Goal: Information Seeking & Learning: Learn about a topic

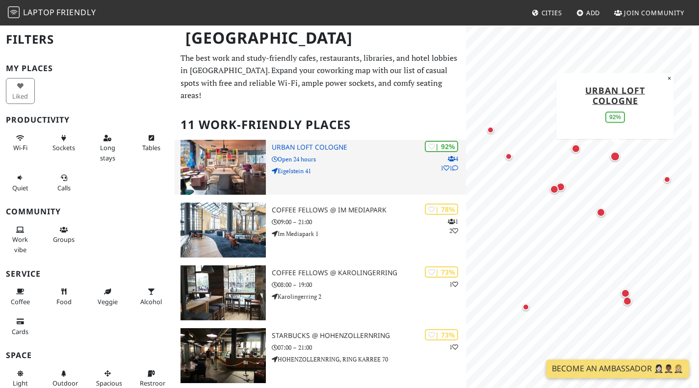
click at [215, 179] on img at bounding box center [223, 167] width 85 height 55
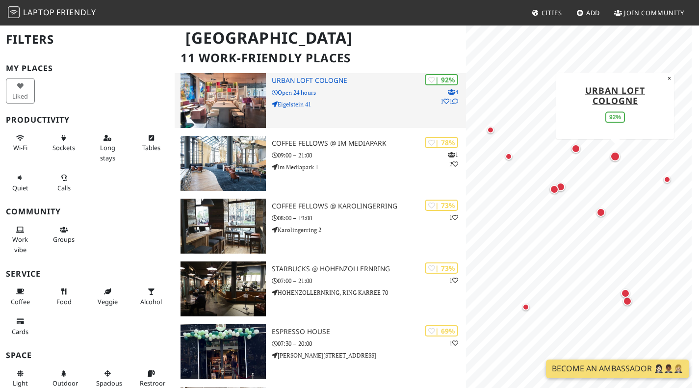
scroll to position [68, 0]
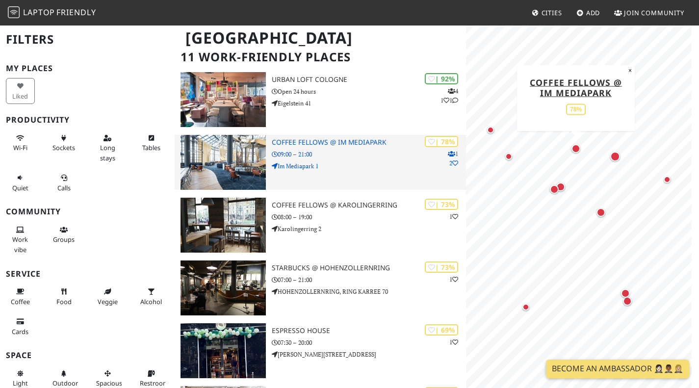
click at [229, 167] on img at bounding box center [223, 162] width 85 height 55
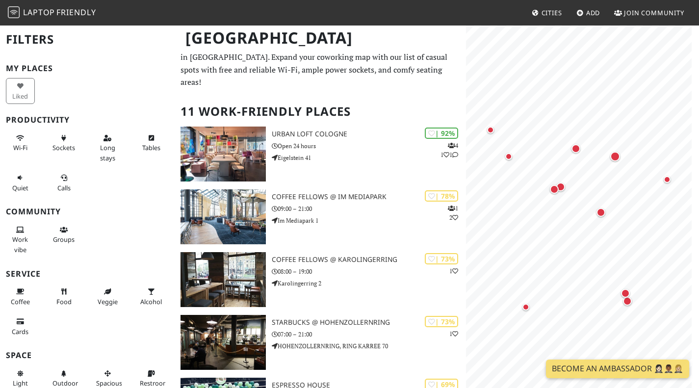
scroll to position [0, 0]
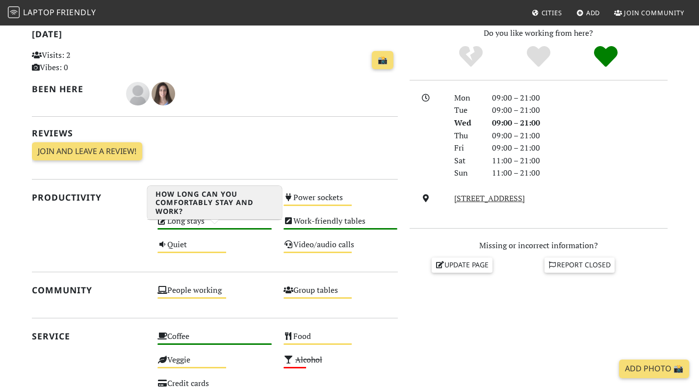
scroll to position [218, 0]
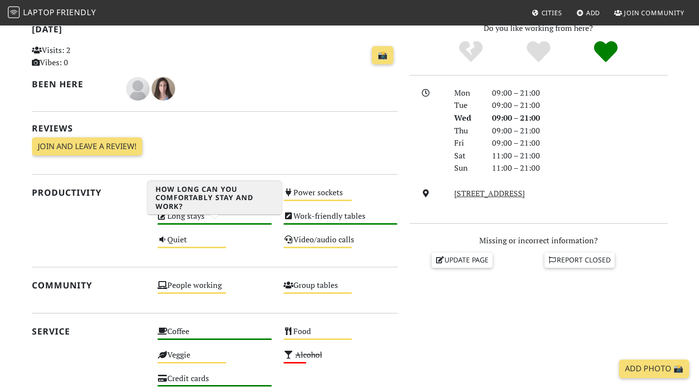
click at [236, 232] on div "Long stays High" at bounding box center [215, 221] width 126 height 24
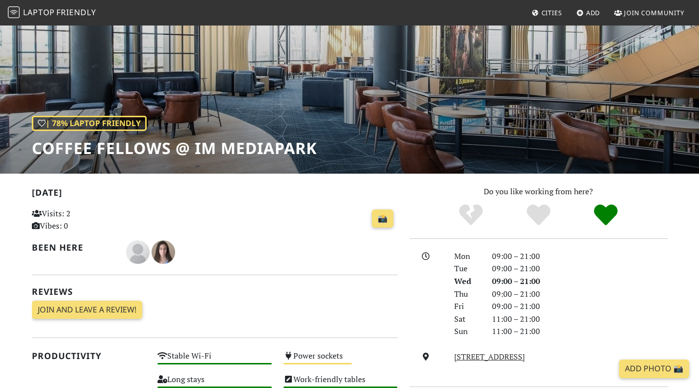
scroll to position [0, 0]
